Goal: Information Seeking & Learning: Check status

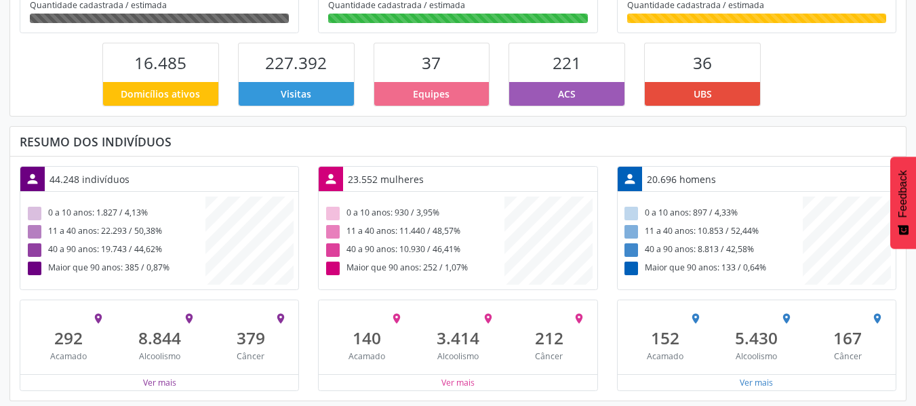
scroll to position [321, 0]
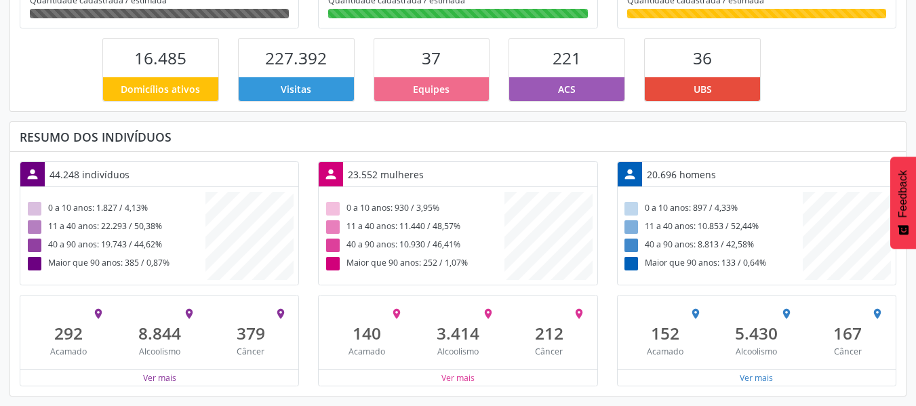
click at [178, 376] on div "Ver mais" at bounding box center [159, 377] width 278 height 17
click at [167, 376] on button "Ver mais" at bounding box center [159, 377] width 35 height 13
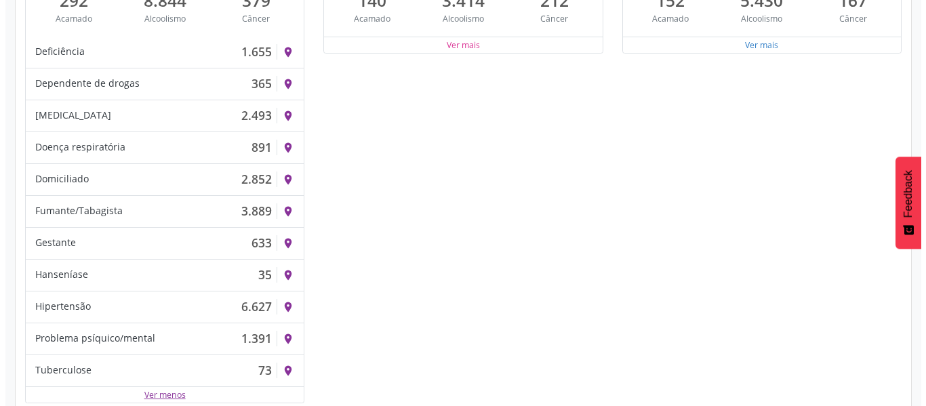
scroll to position [656, 0]
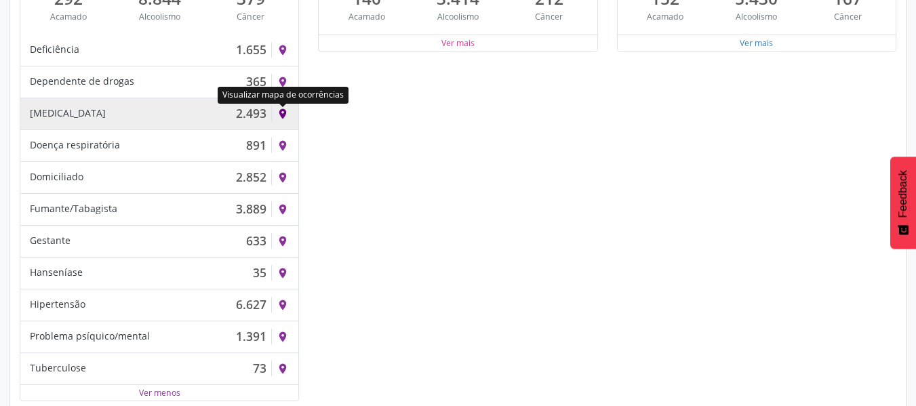
click at [285, 112] on icon "place" at bounding box center [283, 114] width 12 height 12
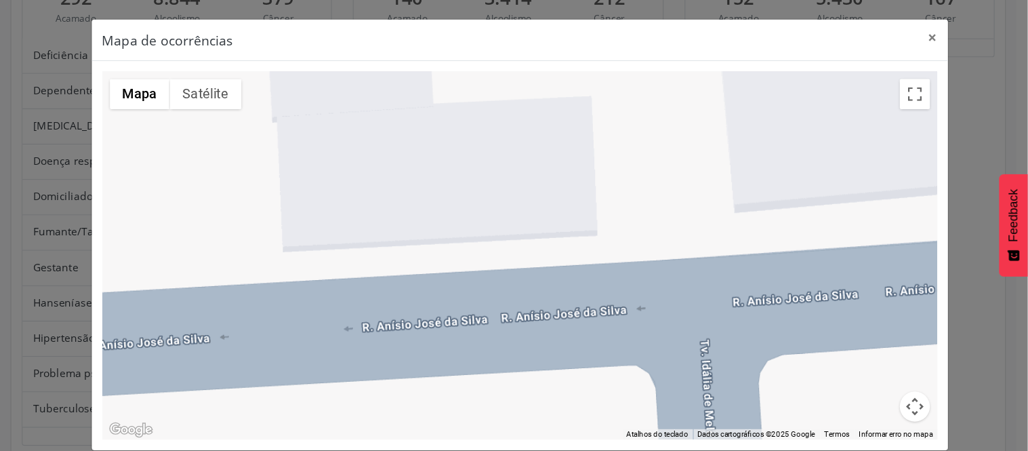
scroll to position [576, 333]
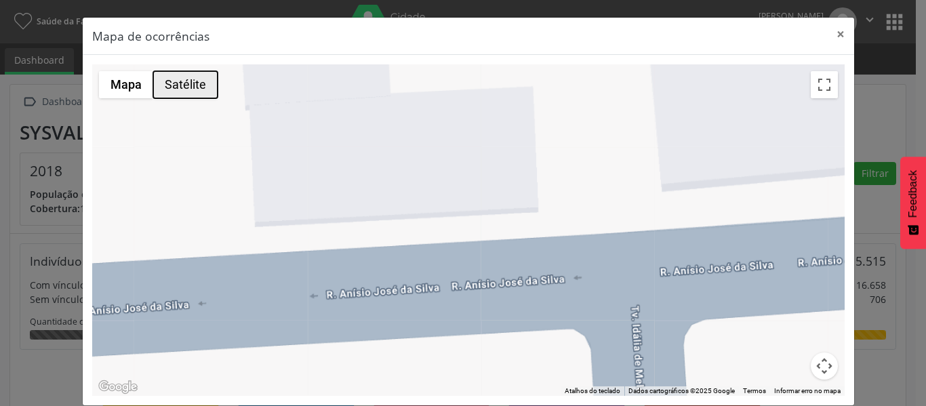
click at [175, 87] on button "Satélite" at bounding box center [185, 84] width 64 height 27
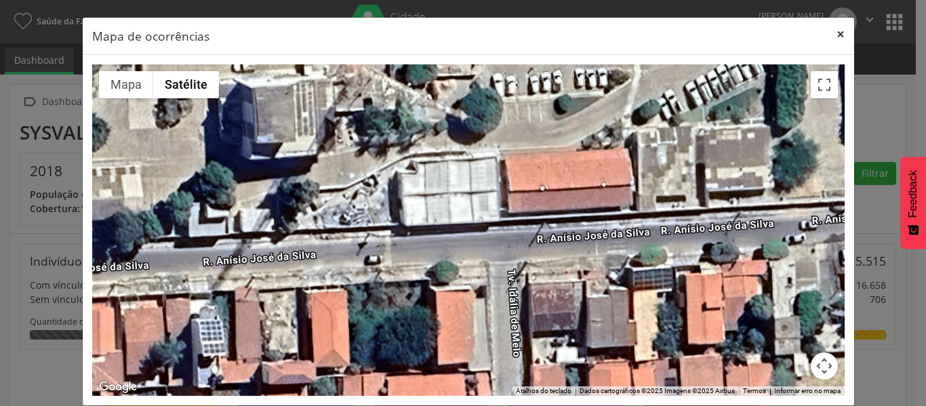
click at [839, 41] on button "×" at bounding box center [840, 34] width 27 height 33
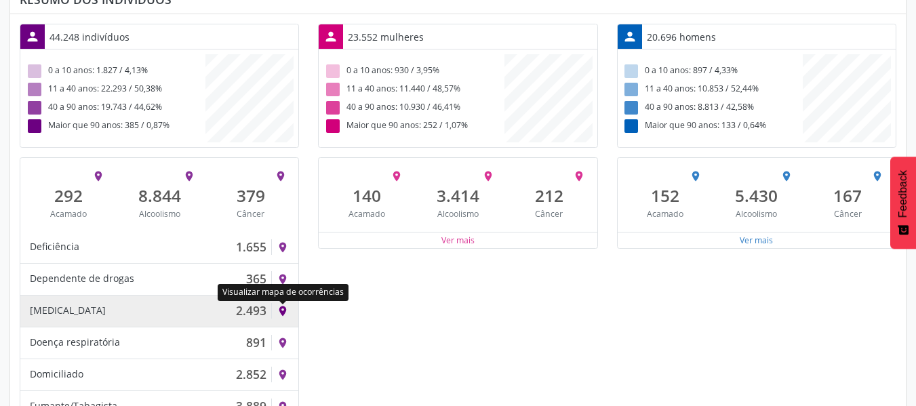
click at [280, 312] on icon "place" at bounding box center [283, 311] width 12 height 12
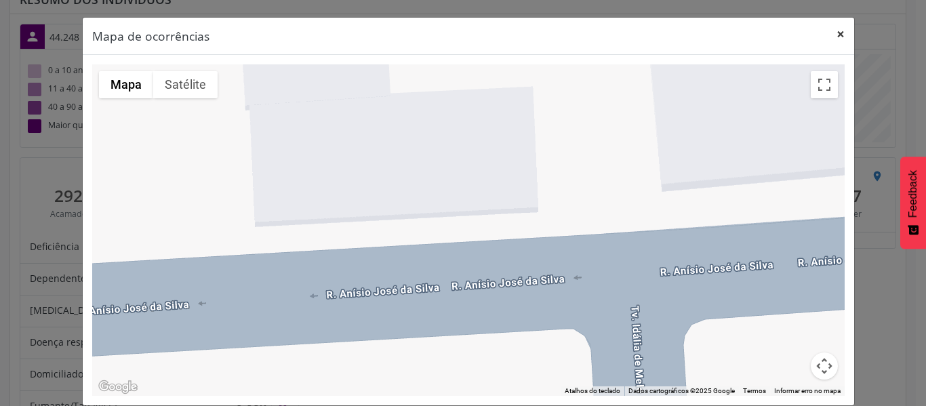
click at [836, 32] on button "×" at bounding box center [840, 34] width 27 height 33
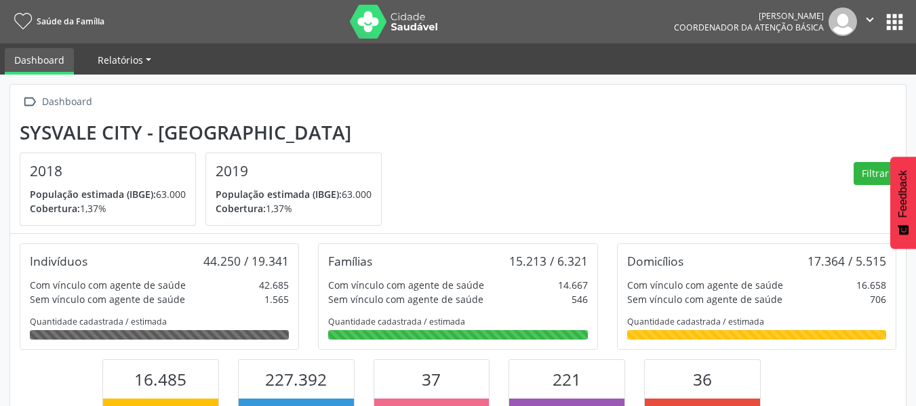
click at [131, 60] on span "Relatórios" at bounding box center [120, 60] width 45 height 13
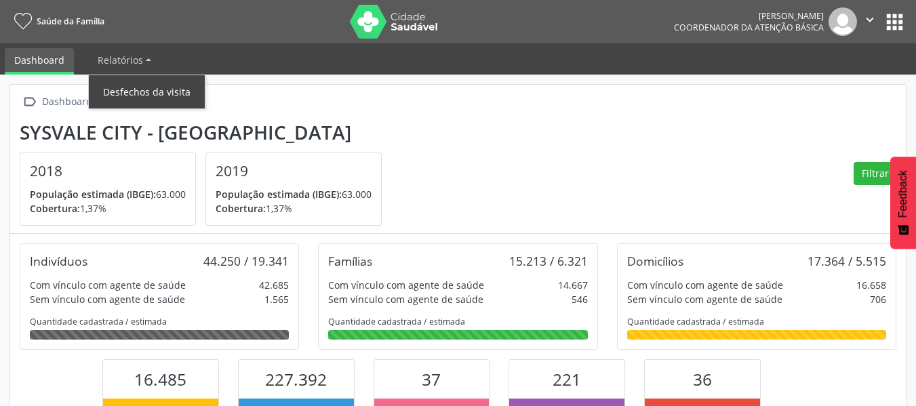
click at [151, 94] on link "Desfechos da visita" at bounding box center [147, 92] width 116 height 24
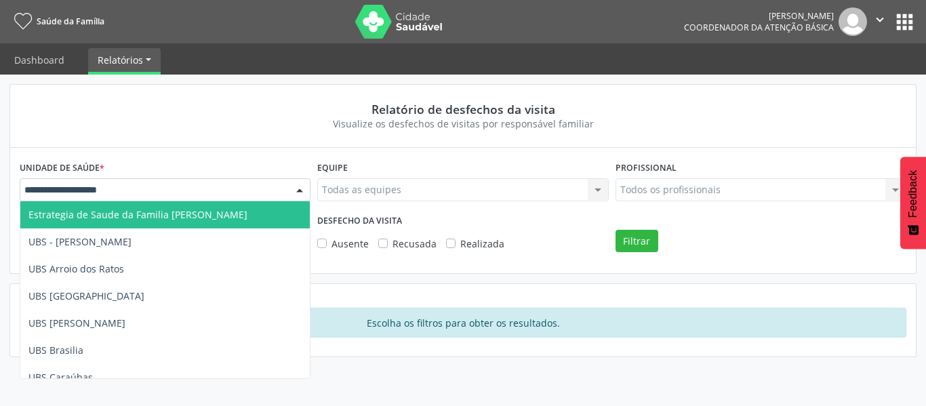
click at [162, 182] on div at bounding box center [165, 189] width 291 height 23
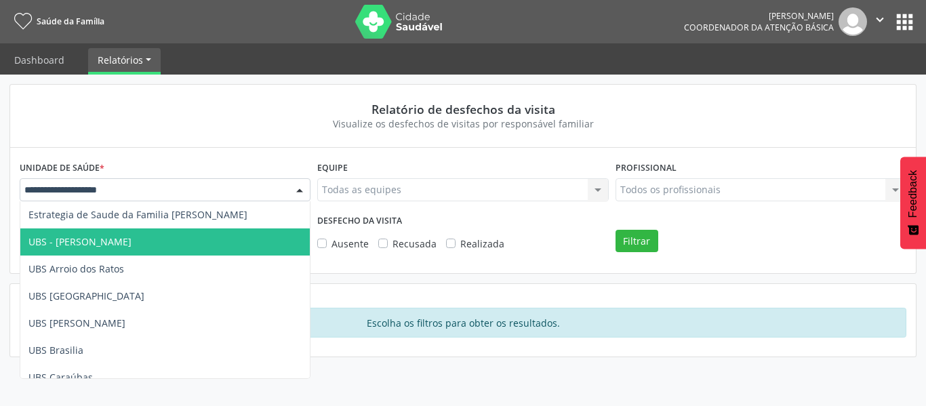
click at [115, 241] on span "UBS - [PERSON_NAME]" at bounding box center [79, 241] width 103 height 13
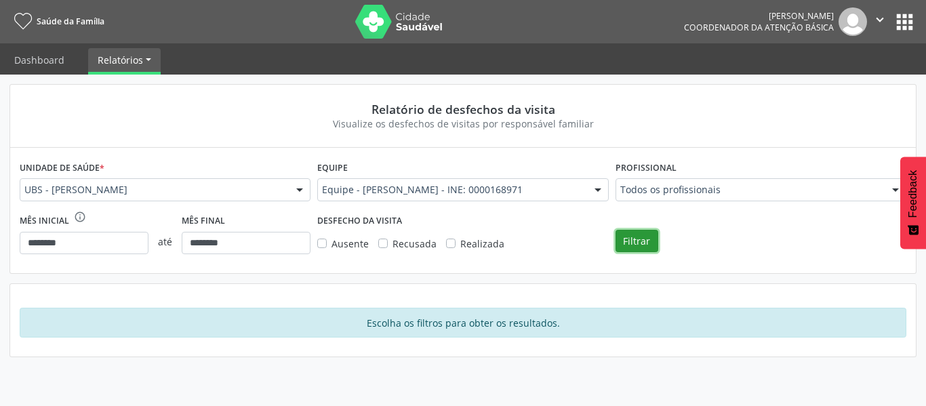
click at [633, 241] on button "Filtrar" at bounding box center [636, 241] width 43 height 23
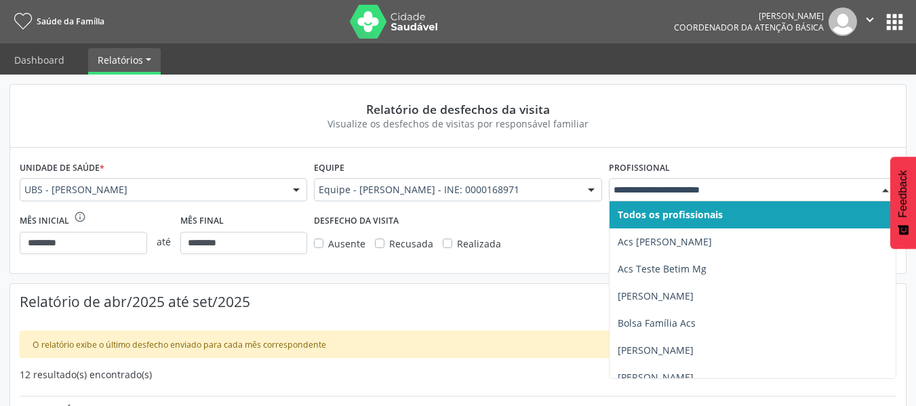
click at [634, 180] on div at bounding box center [752, 189] width 287 height 23
type input "**"
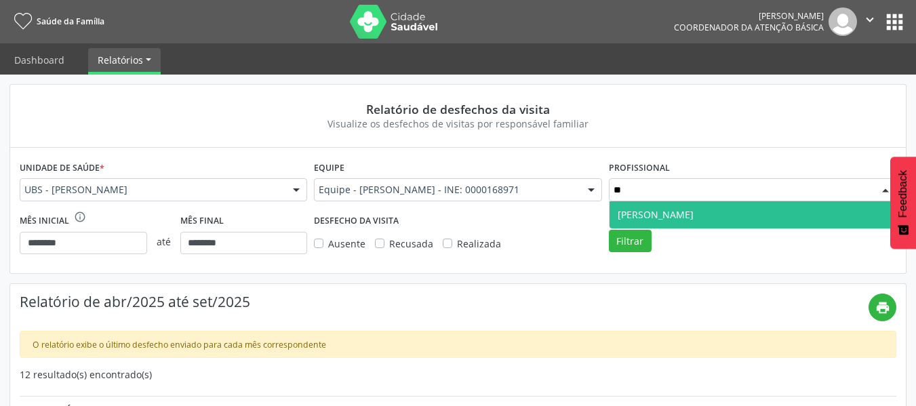
click at [654, 217] on span "[PERSON_NAME]" at bounding box center [655, 214] width 76 height 13
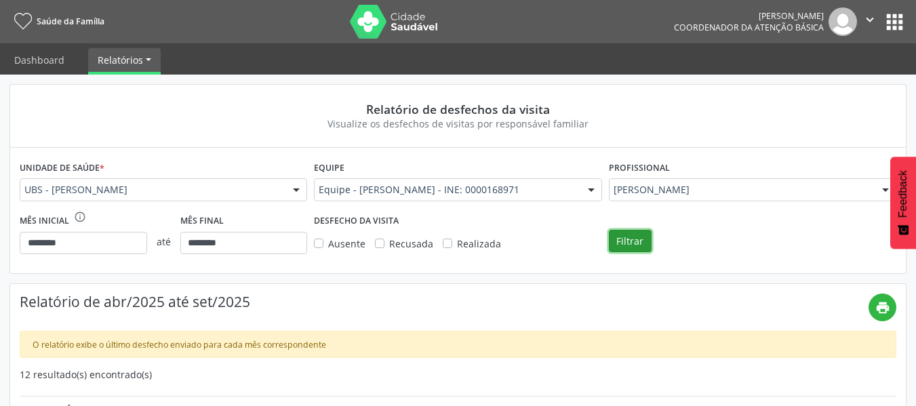
click at [632, 234] on button "Filtrar" at bounding box center [630, 241] width 43 height 23
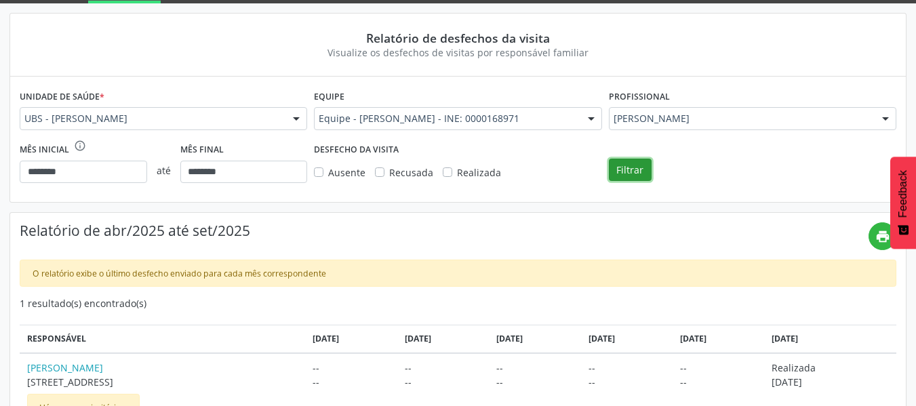
scroll to position [123, 0]
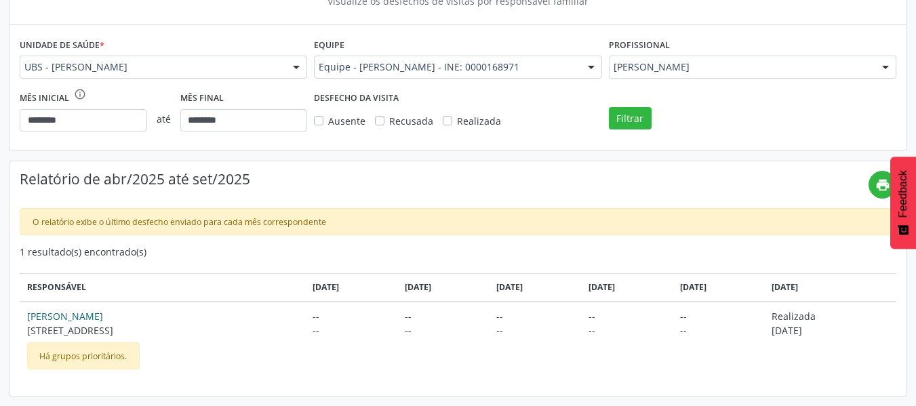
click at [63, 321] on link "[PERSON_NAME]" at bounding box center [163, 316] width 272 height 14
